Goal: Transaction & Acquisition: Purchase product/service

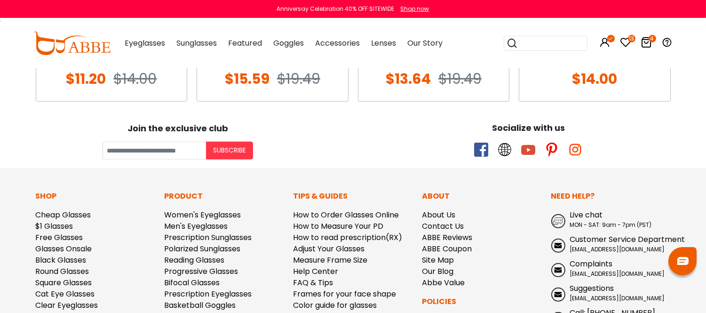
scroll to position [1045, 0]
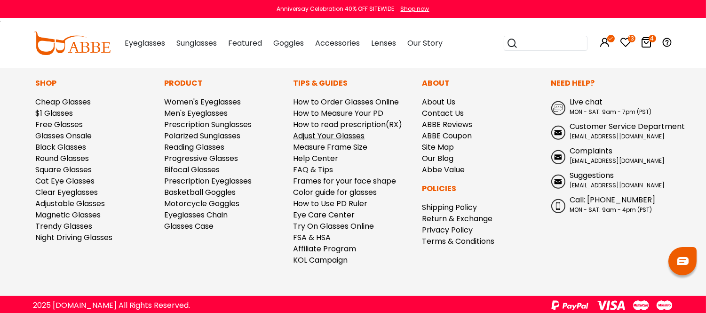
click at [352, 141] on link "Adjust Your Glasses" at bounding box center [330, 135] width 72 height 11
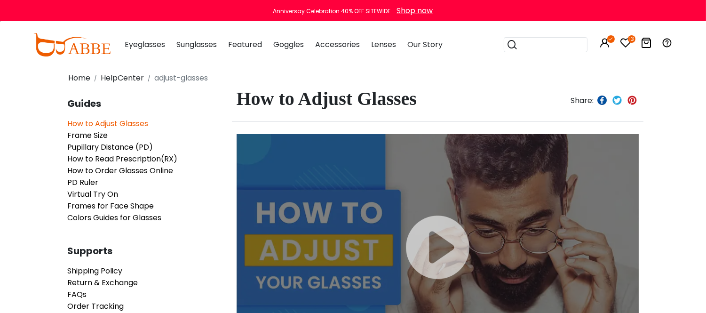
click at [647, 48] on icon at bounding box center [646, 42] width 11 height 11
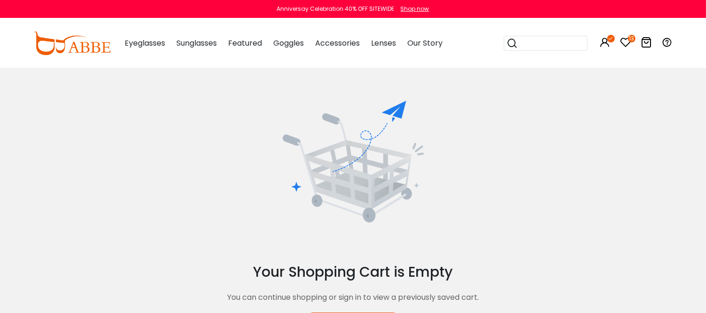
click at [626, 48] on icon at bounding box center [625, 42] width 11 height 11
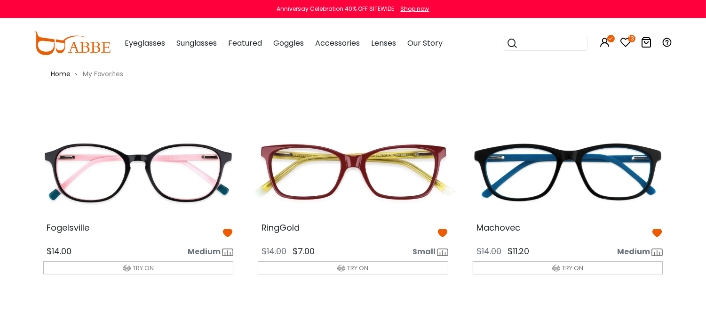
scroll to position [104, 0]
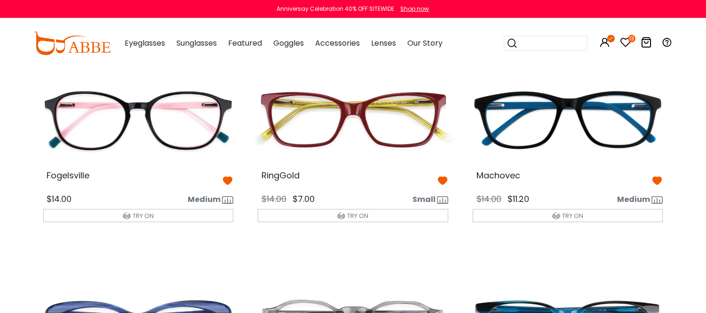
click at [353, 158] on img at bounding box center [353, 120] width 206 height 103
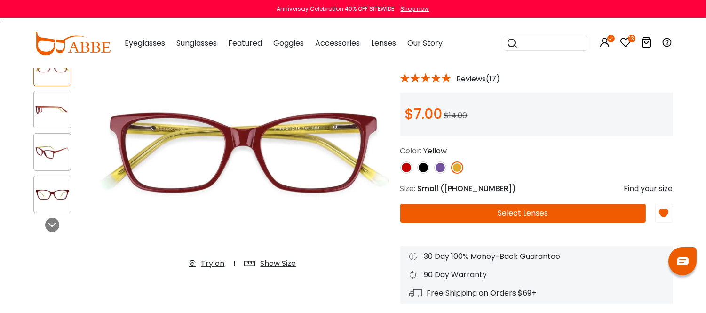
scroll to position [104, 0]
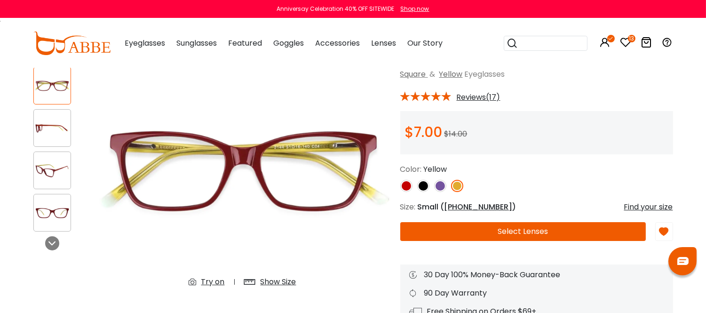
click at [523, 241] on button "Select Lenses" at bounding box center [523, 231] width 246 height 19
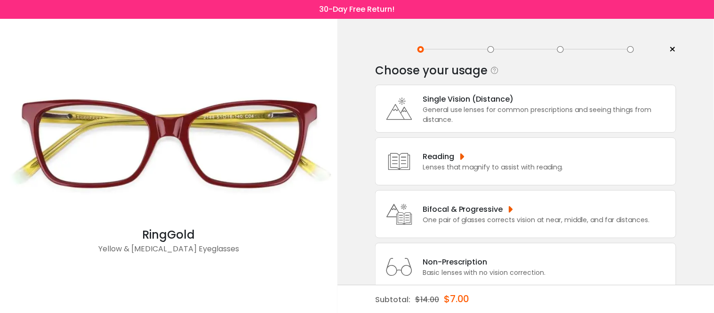
click at [538, 216] on div "One pair of glasses corrects vision at near, middle, and far distances." at bounding box center [535, 220] width 227 height 10
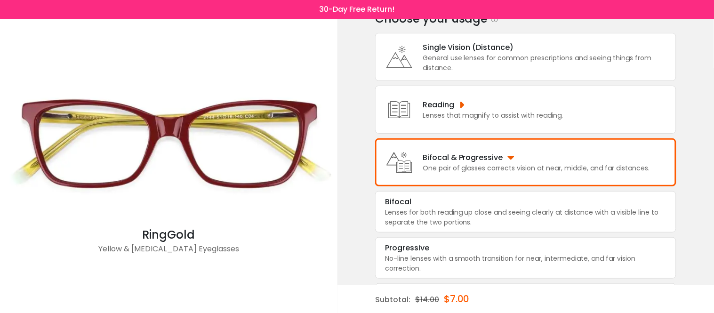
scroll to position [55, 0]
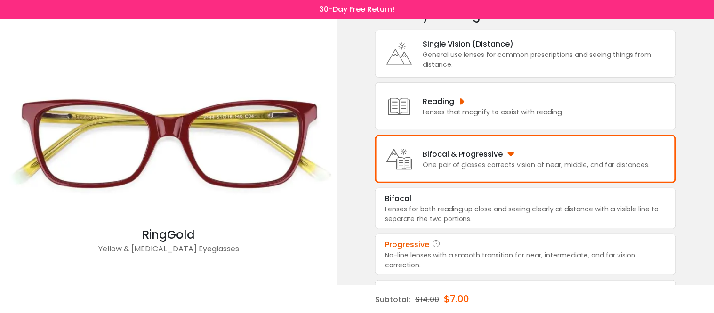
click at [525, 250] on div "Progressive" at bounding box center [525, 244] width 281 height 11
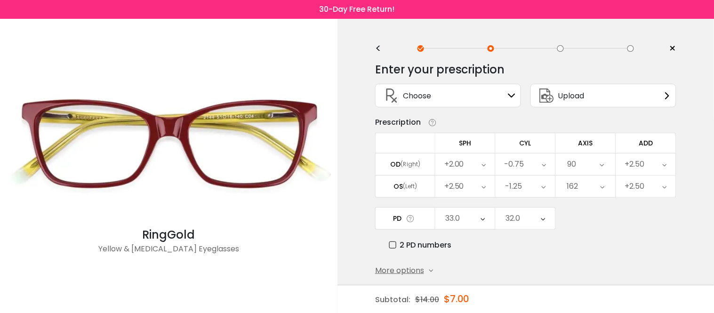
scroll to position [0, 0]
click at [512, 96] on icon at bounding box center [512, 97] width 8 height 8
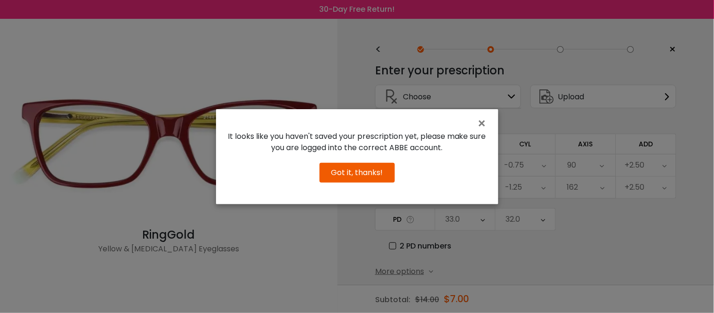
click at [358, 181] on button "Got it, thanks!" at bounding box center [356, 173] width 75 height 20
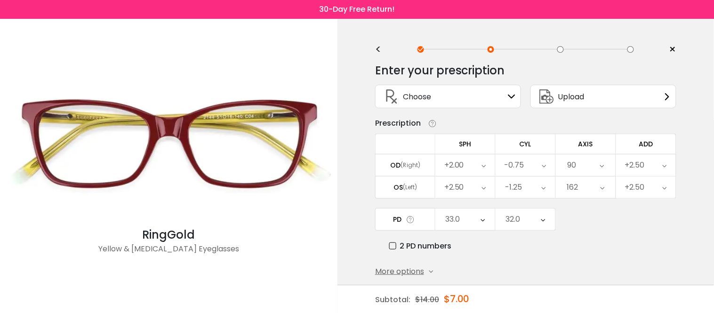
click at [482, 169] on icon at bounding box center [484, 165] width 4 height 22
click at [469, 253] on li "-0.75" at bounding box center [465, 251] width 60 height 17
click at [542, 168] on icon at bounding box center [544, 165] width 4 height 22
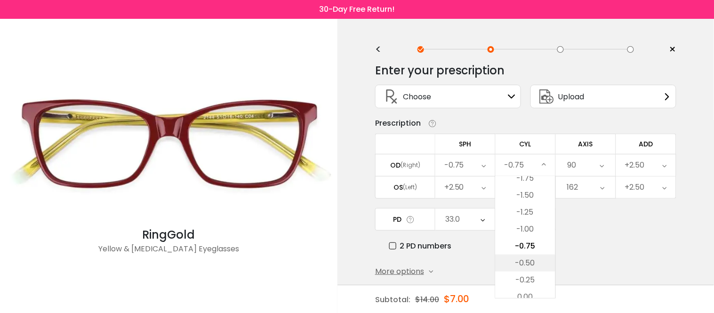
click at [533, 264] on li "-0.50" at bounding box center [525, 262] width 60 height 17
click at [600, 168] on icon at bounding box center [601, 165] width 4 height 22
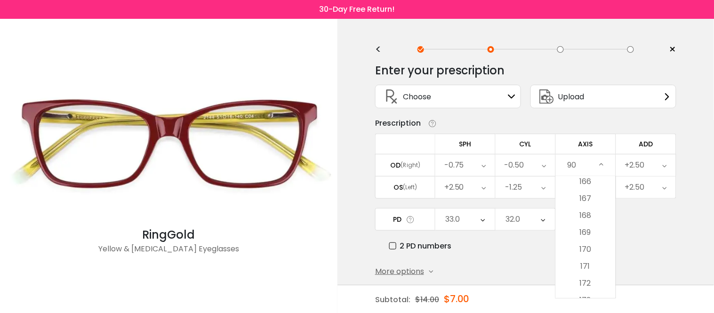
scroll to position [2823, 0]
click at [588, 276] on li "172" at bounding box center [586, 275] width 60 height 17
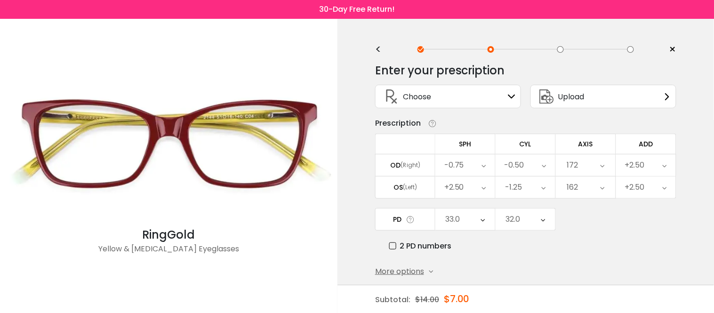
click at [483, 188] on icon at bounding box center [484, 187] width 4 height 22
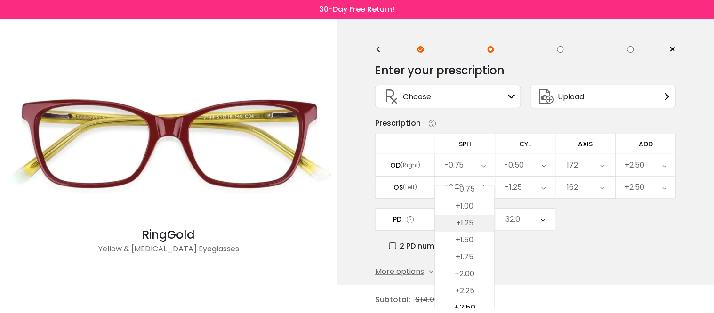
scroll to position [1376, 0]
click at [466, 206] on li "+0.25" at bounding box center [464, 207] width 59 height 17
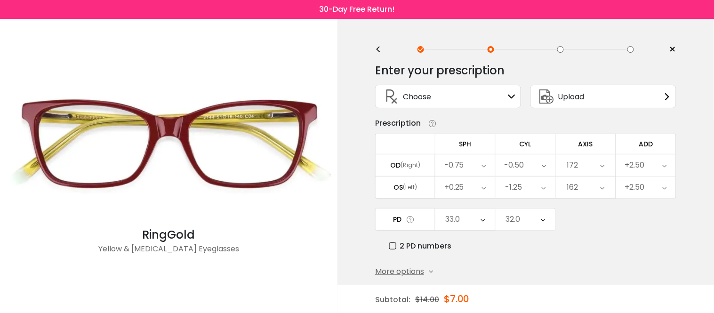
click at [541, 189] on icon at bounding box center [543, 187] width 4 height 22
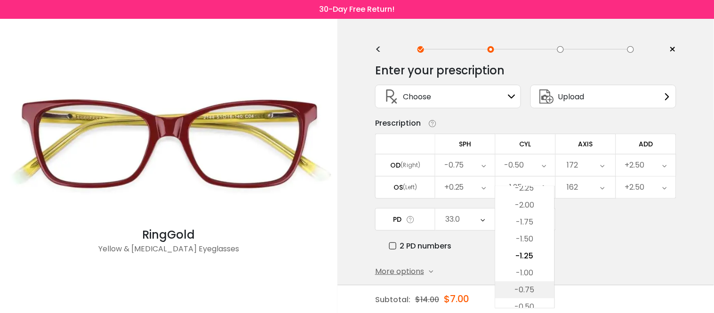
click at [534, 288] on li "-0.75" at bounding box center [524, 289] width 59 height 17
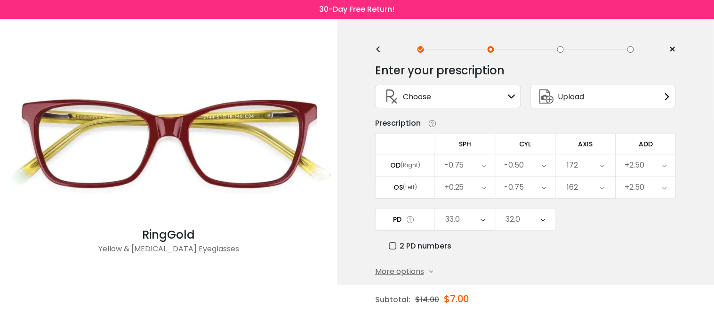
click at [602, 190] on icon at bounding box center [602, 187] width 4 height 22
click at [592, 262] on li "113" at bounding box center [585, 262] width 59 height 17
click at [483, 223] on icon at bounding box center [482, 219] width 4 height 22
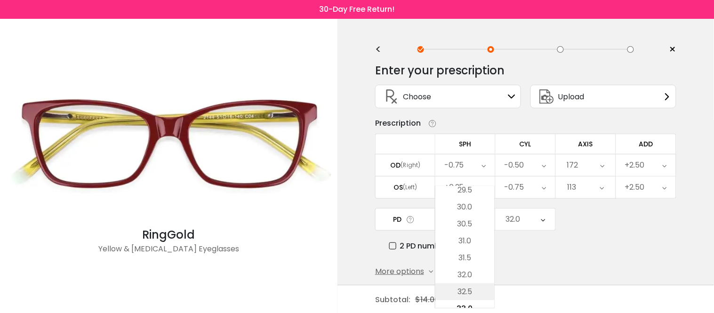
scroll to position [173, 0]
click at [475, 206] on li "28.5" at bounding box center [464, 208] width 59 height 17
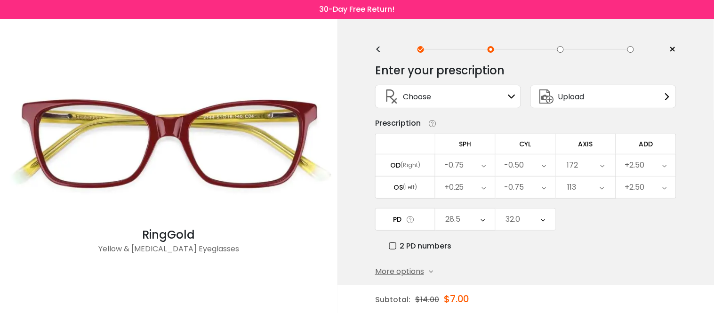
click at [543, 220] on icon at bounding box center [543, 219] width 4 height 22
click at [531, 189] on li "30.0" at bounding box center [524, 188] width 59 height 17
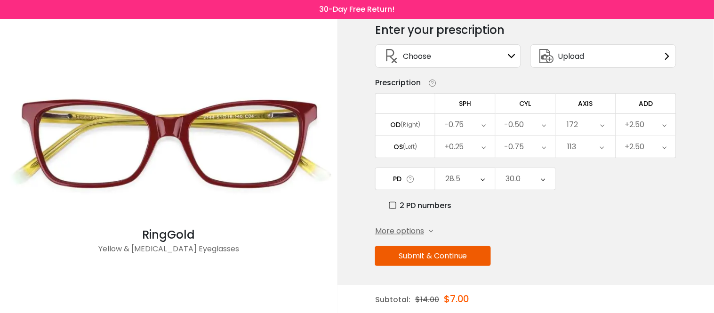
click at [443, 253] on button "Submit & Continue" at bounding box center [433, 256] width 116 height 20
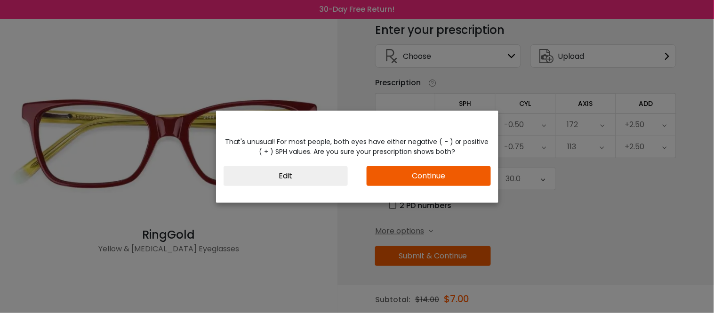
click at [447, 178] on button "Continue" at bounding box center [428, 176] width 124 height 20
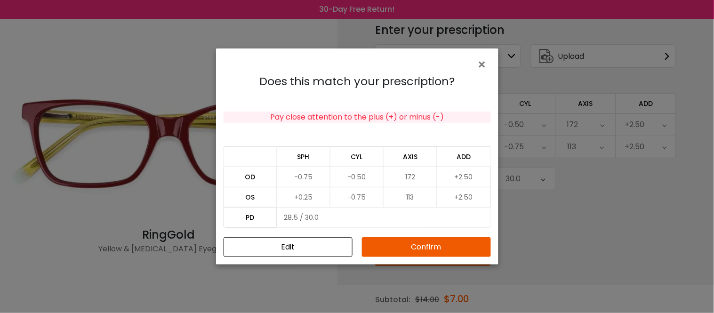
click at [429, 246] on button "Confirm" at bounding box center [426, 247] width 129 height 20
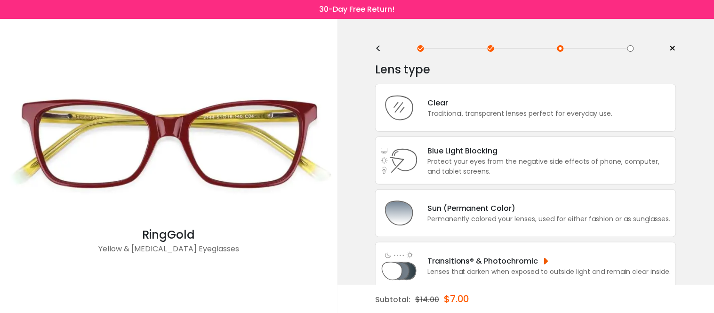
scroll to position [0, 0]
click at [500, 110] on div "Traditional, transparent lenses perfect for everyday use." at bounding box center [519, 115] width 185 height 10
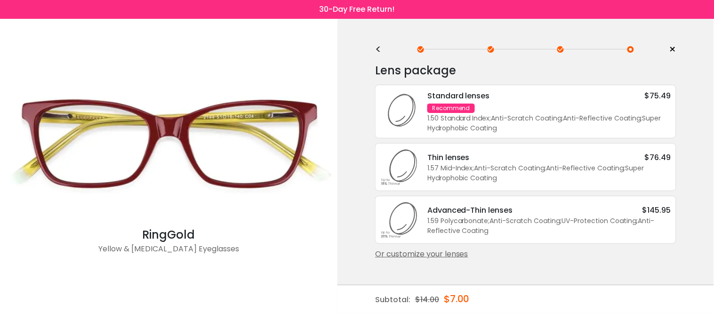
click at [517, 111] on div "Standard lenses $75.49 Recommend 1.50 Standard Index ; Anti-Scratch Coating ; A…" at bounding box center [544, 111] width 253 height 43
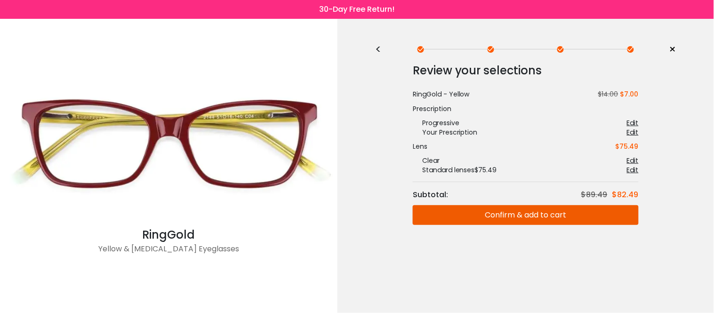
click at [535, 215] on button "Confirm & add to cart" at bounding box center [526, 215] width 226 height 20
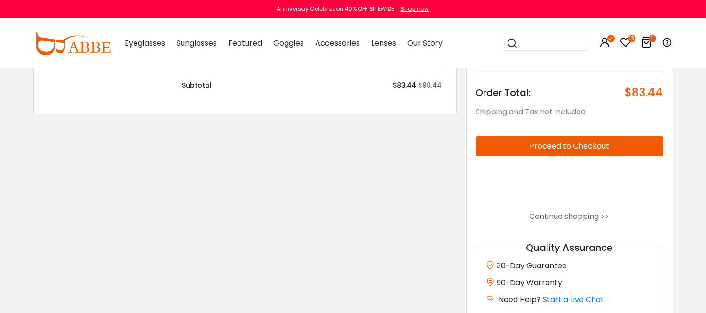
scroll to position [209, 0]
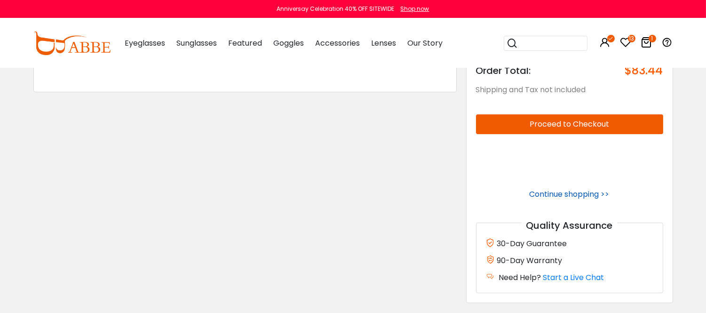
click at [580, 199] on link "Continue shopping >>" at bounding box center [570, 194] width 80 height 11
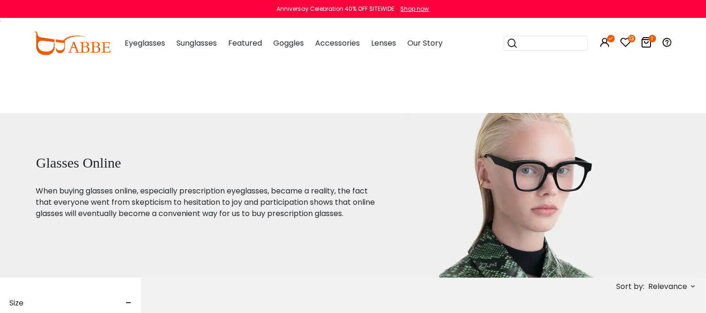
click at [626, 48] on icon at bounding box center [625, 42] width 11 height 11
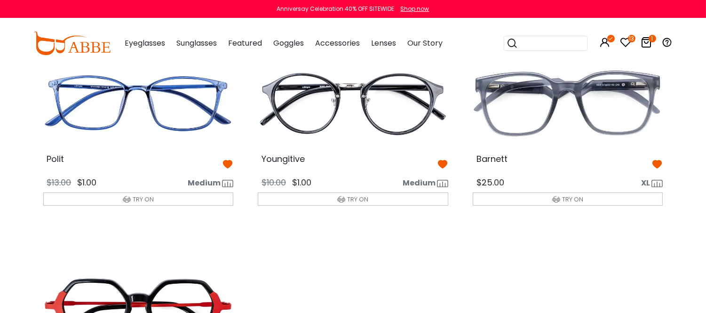
scroll to position [732, 0]
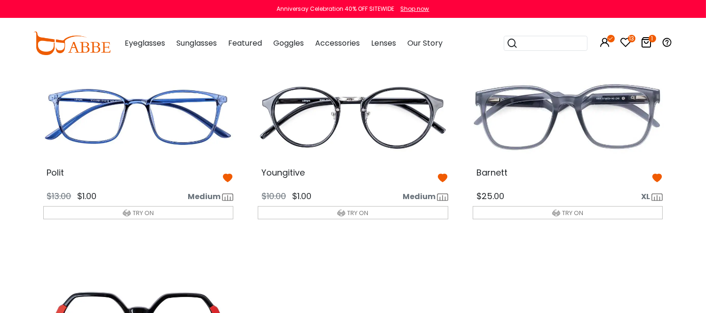
click at [527, 168] on img at bounding box center [568, 117] width 206 height 103
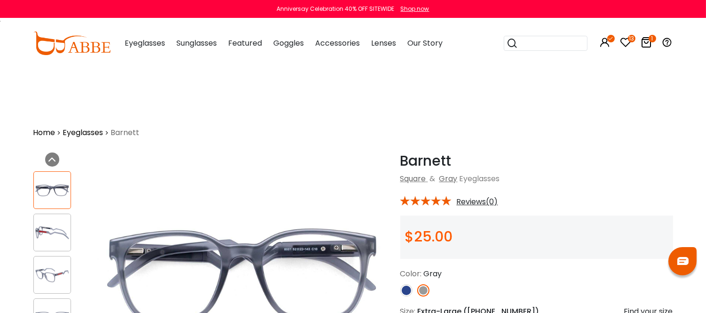
click at [58, 233] on img at bounding box center [52, 232] width 37 height 18
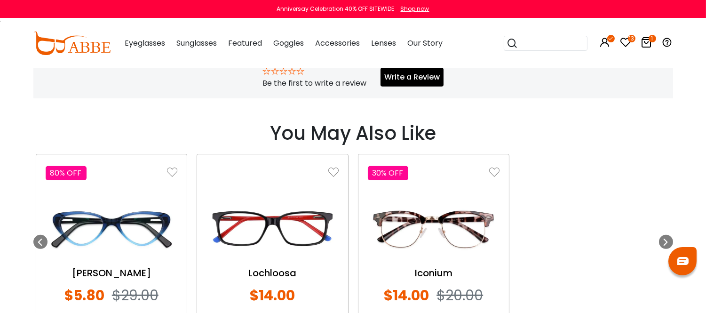
scroll to position [418, 0]
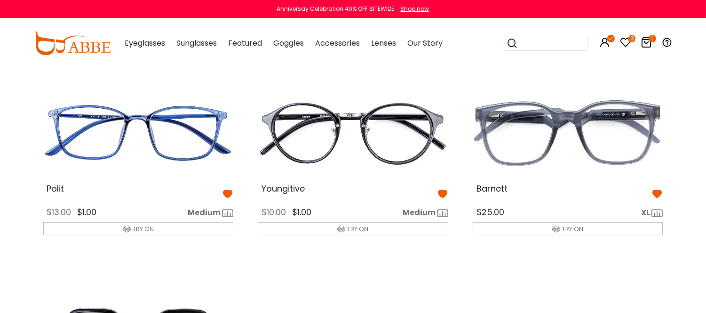
scroll to position [663, 0]
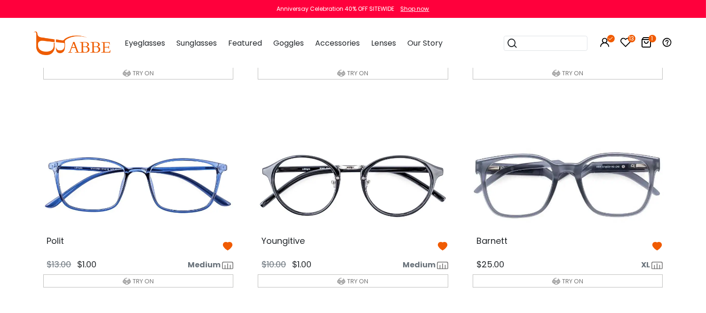
click at [402, 237] on img at bounding box center [353, 185] width 206 height 103
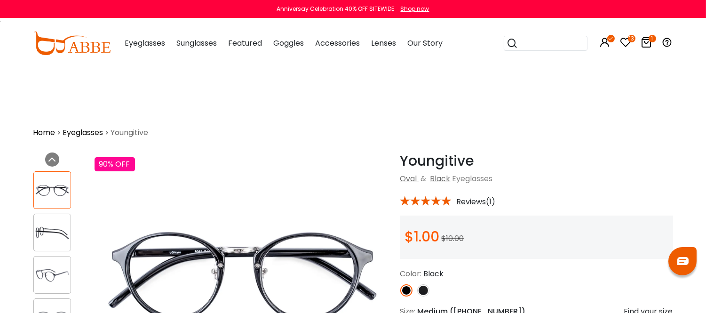
scroll to position [52, 0]
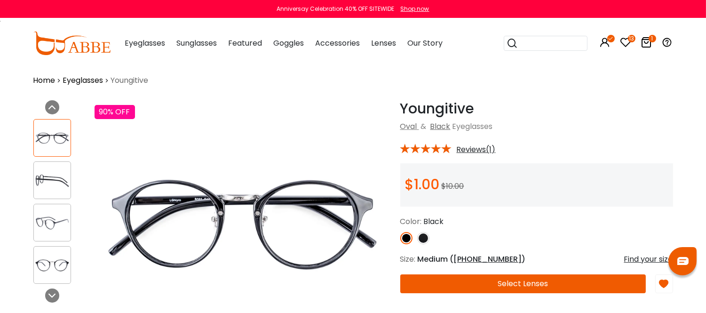
click at [421, 244] on img at bounding box center [423, 238] width 12 height 12
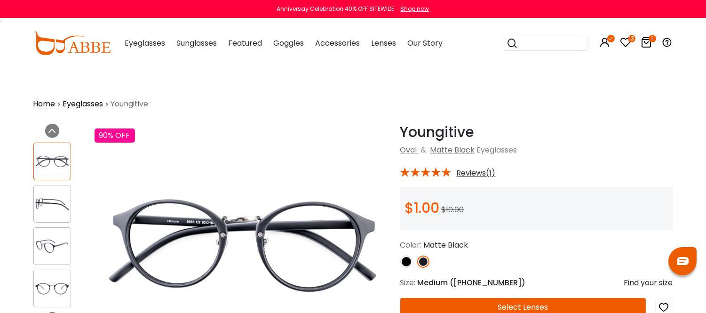
scroll to position [0, 0]
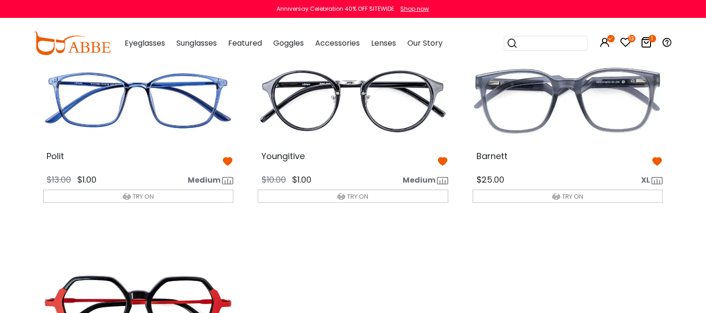
scroll to position [708, 0]
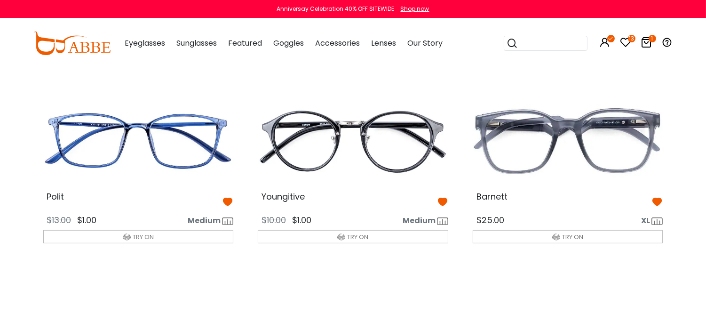
click at [656, 207] on icon at bounding box center [657, 201] width 11 height 11
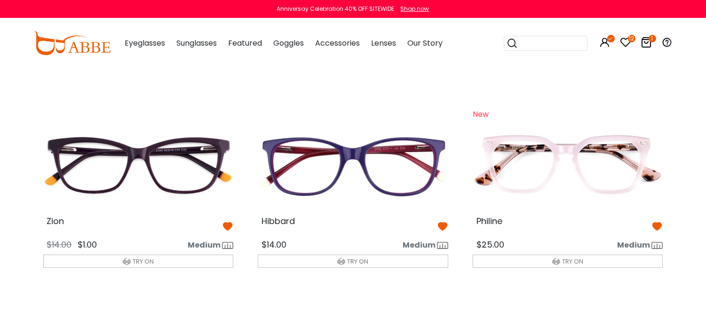
scroll to position [499, 0]
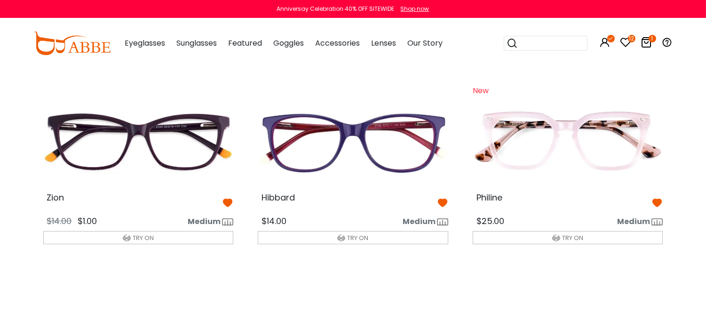
click at [391, 187] on img at bounding box center [353, 142] width 206 height 103
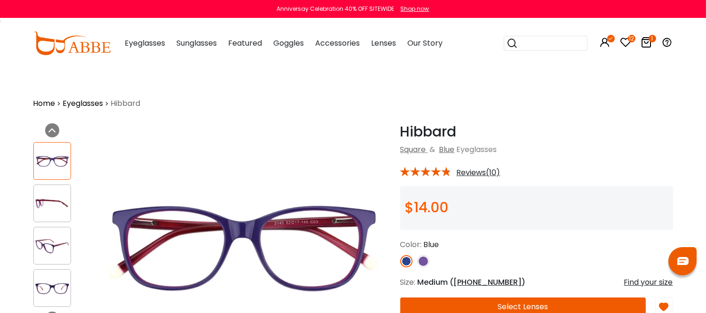
scroll to position [52, 0]
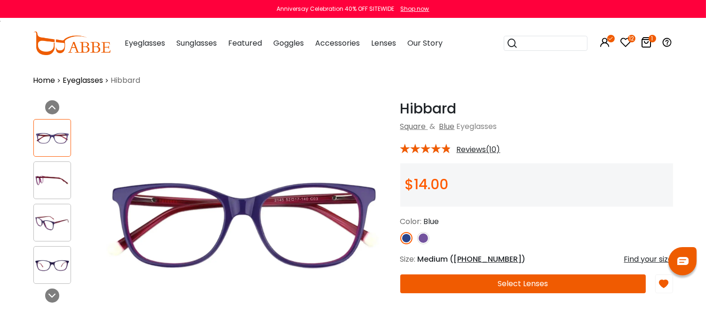
click at [422, 244] on img at bounding box center [423, 238] width 12 height 12
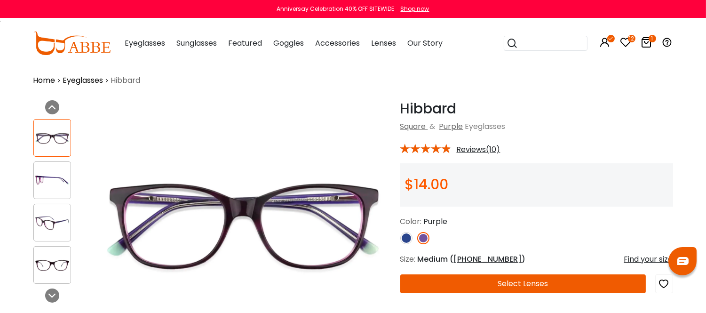
click at [59, 223] on img at bounding box center [52, 223] width 37 height 18
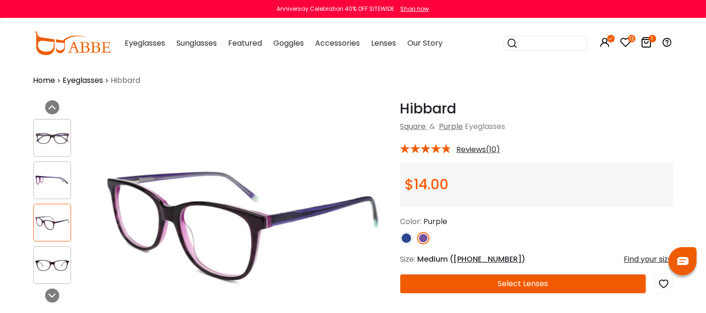
click at [406, 244] on img at bounding box center [406, 238] width 12 height 12
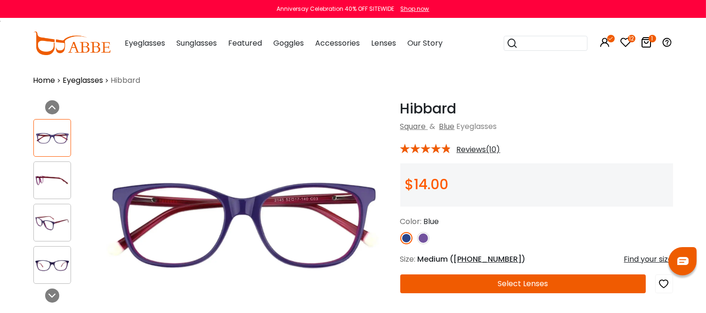
click at [51, 226] on img at bounding box center [52, 223] width 37 height 18
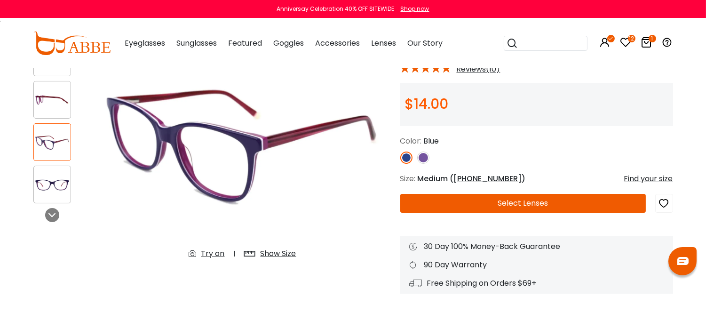
scroll to position [157, 0]
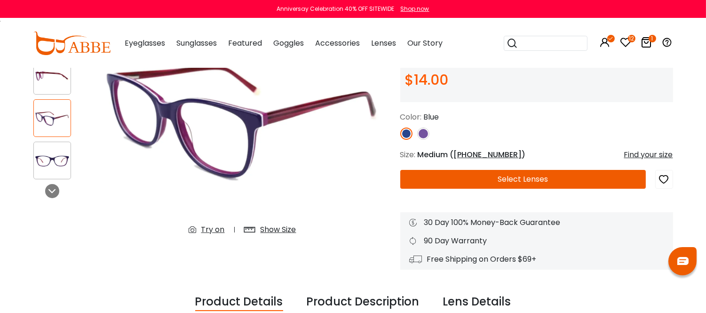
click at [664, 188] on icon "button" at bounding box center [664, 179] width 11 height 17
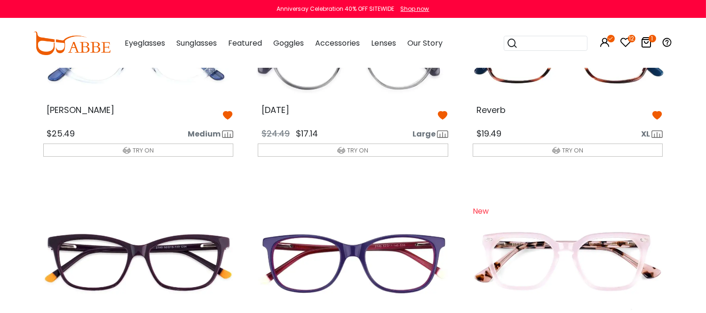
scroll to position [274, 0]
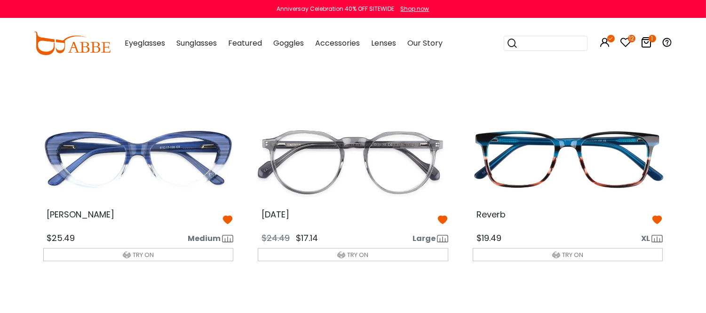
click at [360, 208] on img at bounding box center [353, 158] width 206 height 103
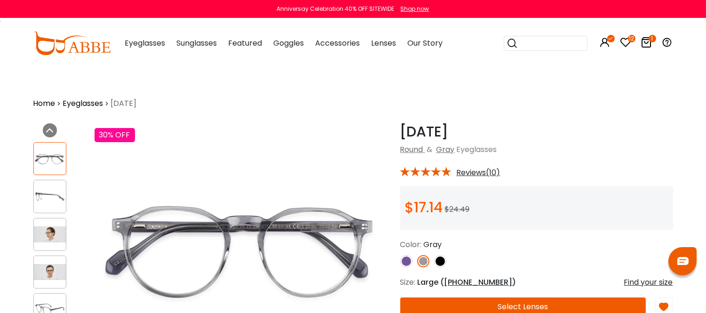
scroll to position [52, 0]
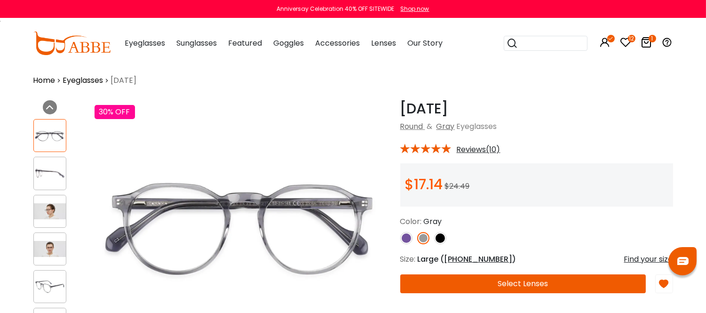
click at [406, 244] on img at bounding box center [406, 238] width 12 height 12
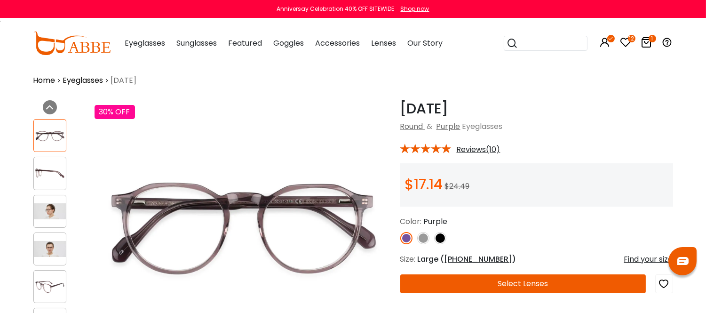
click at [440, 244] on img at bounding box center [440, 238] width 12 height 12
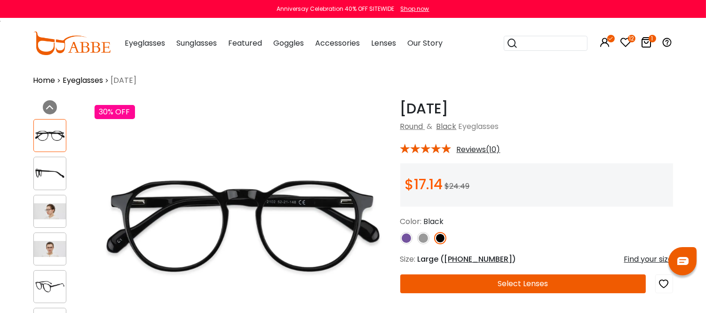
click at [421, 244] on img at bounding box center [423, 238] width 12 height 12
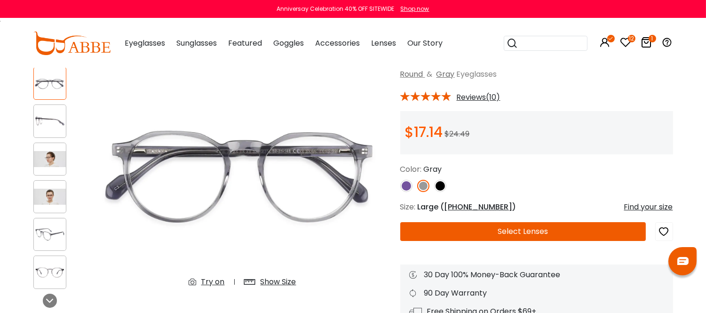
scroll to position [157, 0]
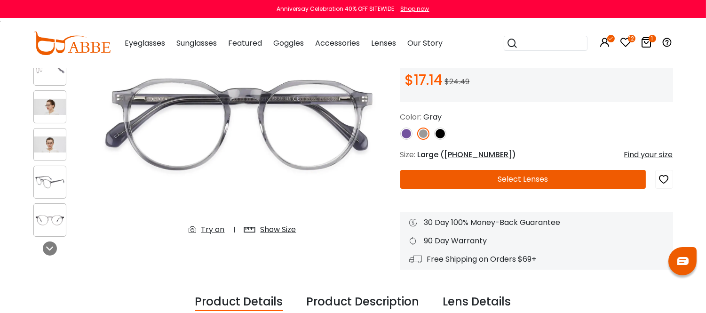
click at [663, 187] on icon "button" at bounding box center [664, 179] width 11 height 17
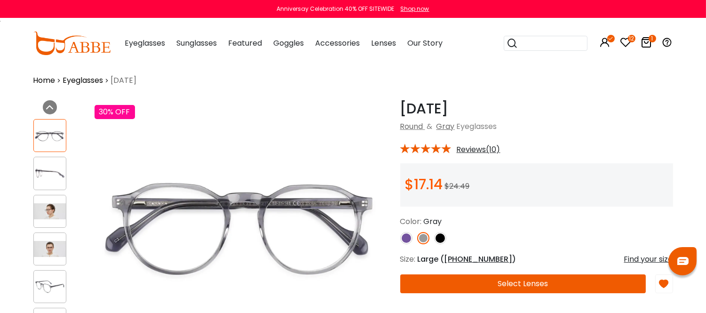
scroll to position [104, 0]
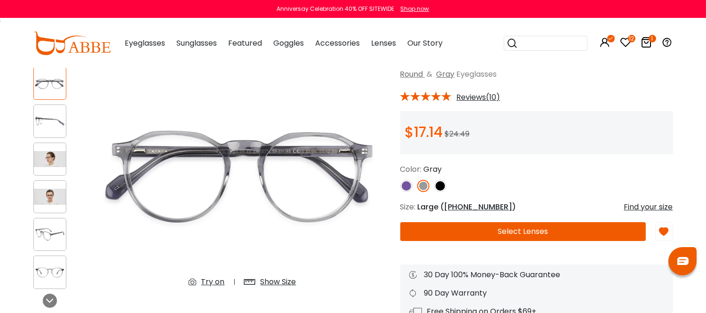
click at [306, 175] on img at bounding box center [243, 171] width 296 height 247
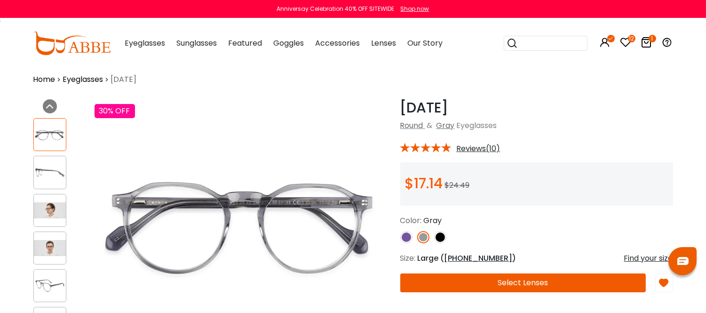
scroll to position [52, 0]
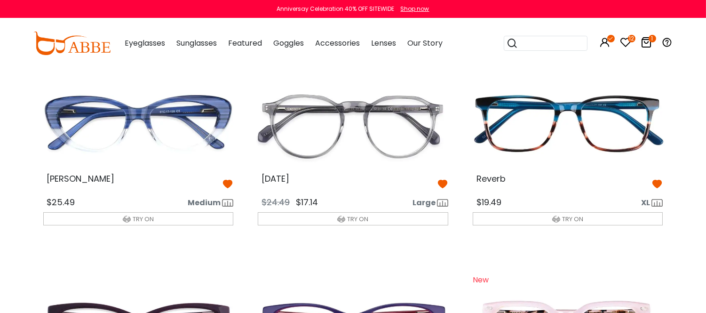
click at [137, 162] on img at bounding box center [139, 123] width 206 height 103
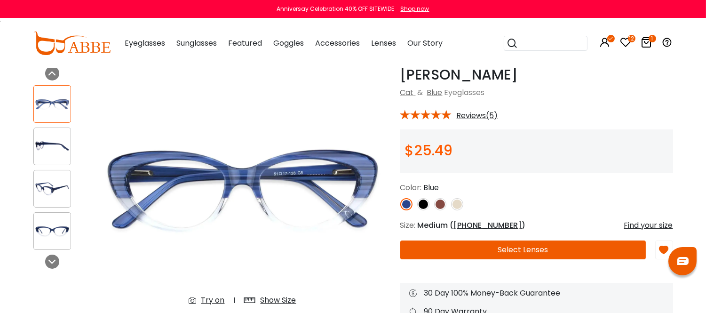
scroll to position [104, 0]
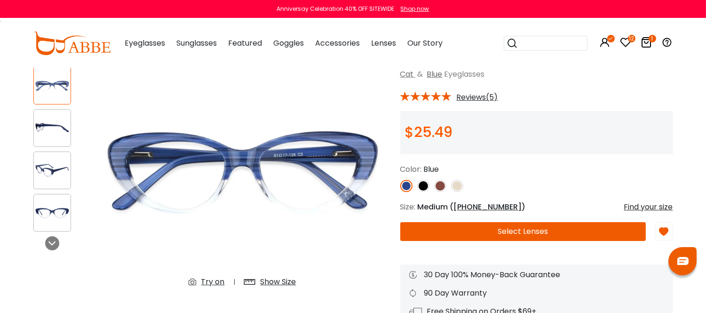
click at [422, 192] on img at bounding box center [423, 186] width 12 height 12
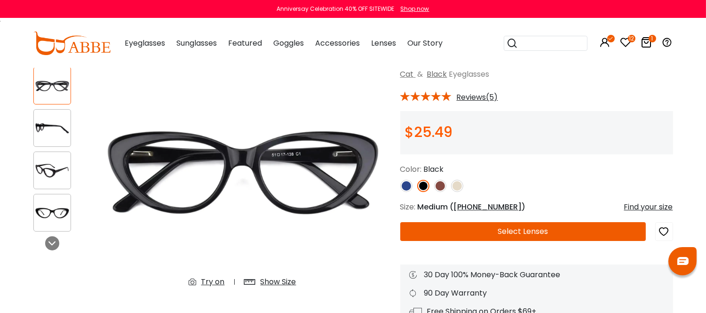
click at [439, 192] on img at bounding box center [440, 186] width 12 height 12
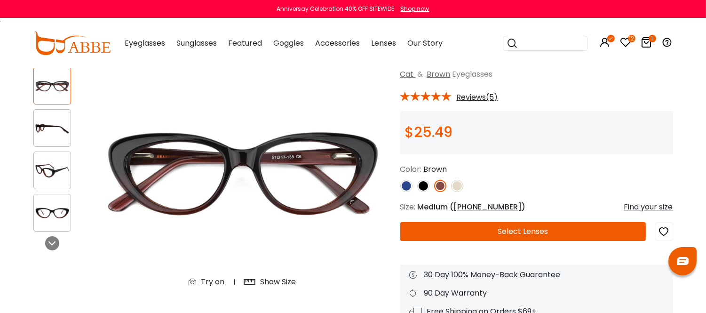
click at [455, 192] on img at bounding box center [457, 186] width 12 height 12
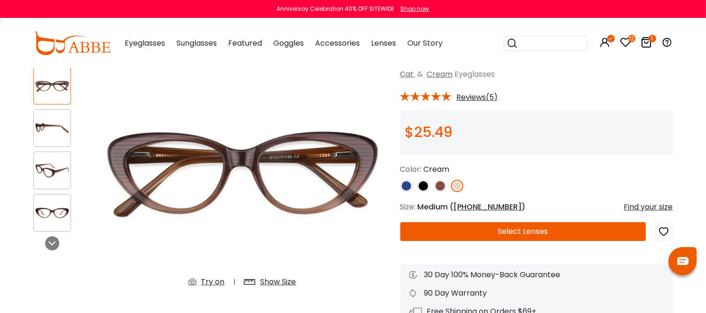
click at [440, 192] on img at bounding box center [440, 186] width 12 height 12
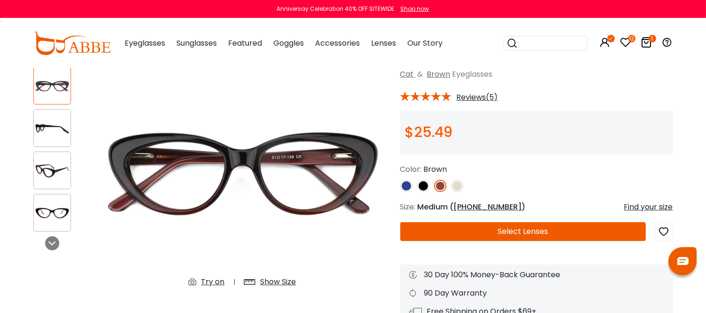
click at [420, 192] on img at bounding box center [423, 186] width 12 height 12
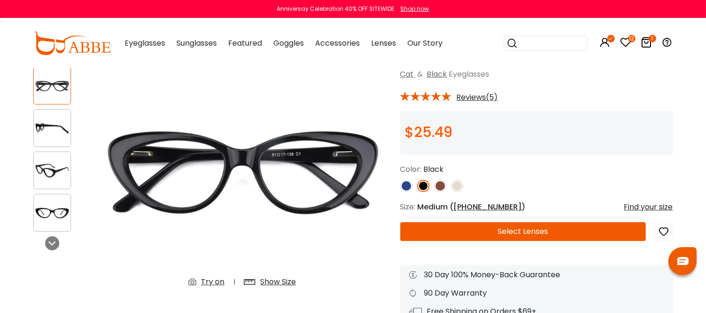
click at [407, 192] on img at bounding box center [406, 186] width 12 height 12
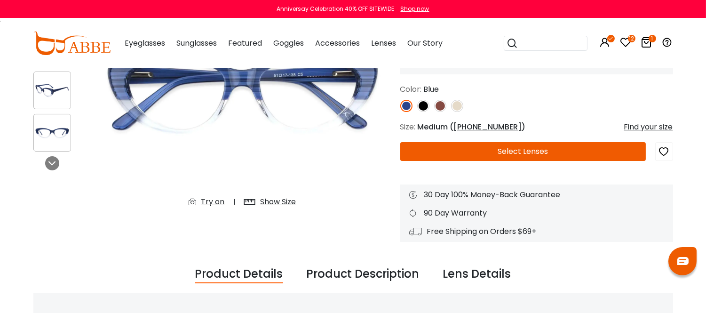
scroll to position [209, 0]
